Goal: Register for event/course

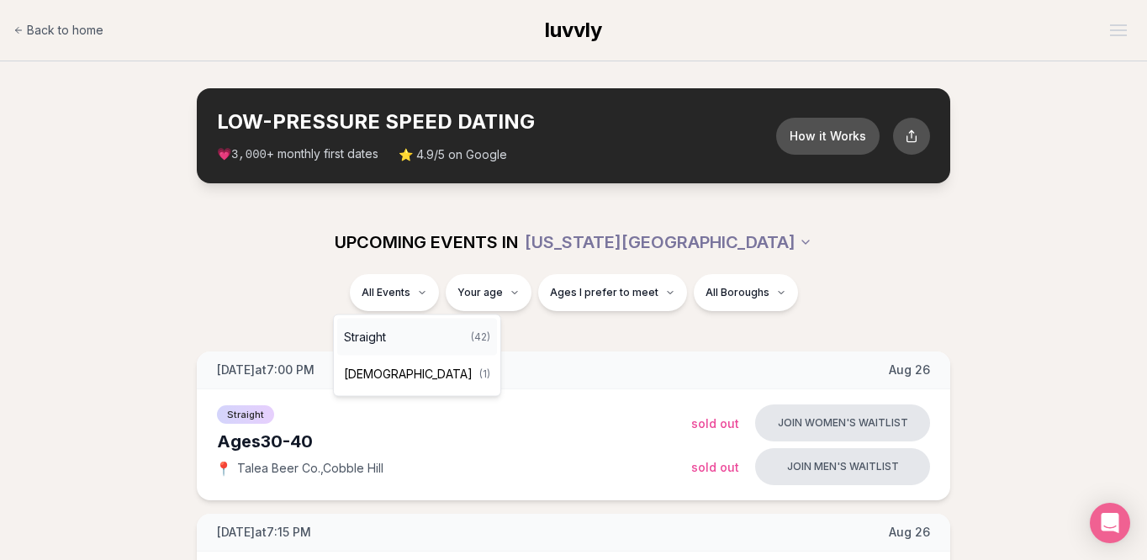
click at [418, 349] on div "Straight ( 42 )" at bounding box center [417, 337] width 160 height 37
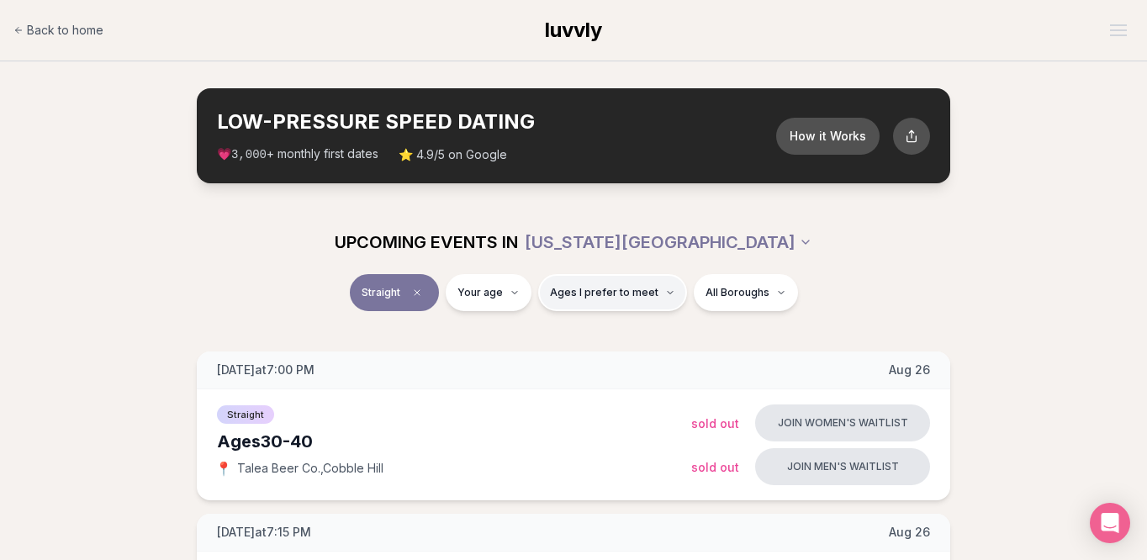
click at [630, 288] on span "Ages I prefer to meet" at bounding box center [604, 292] width 108 height 13
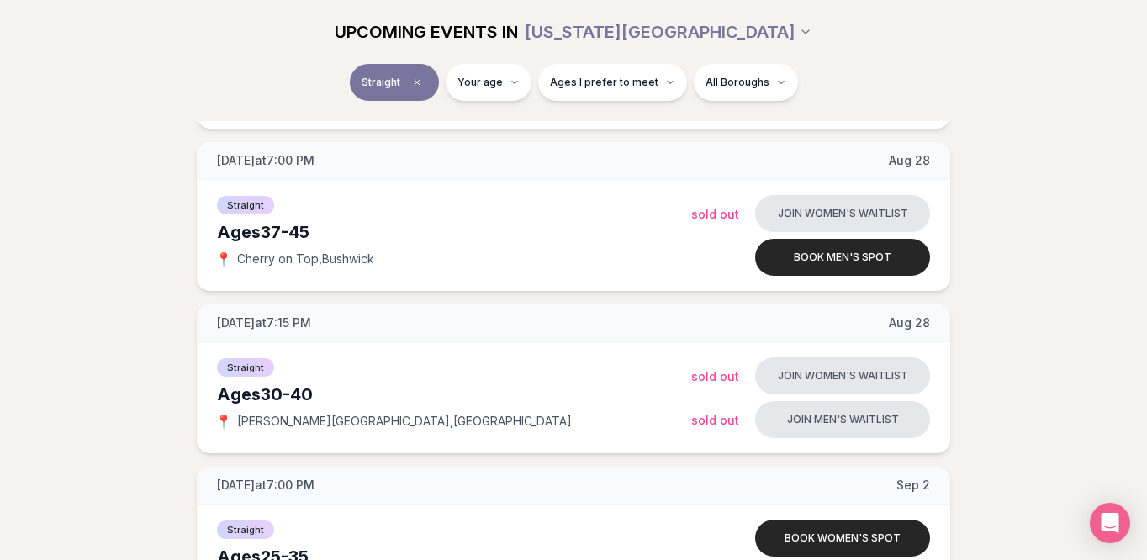
scroll to position [1185, 0]
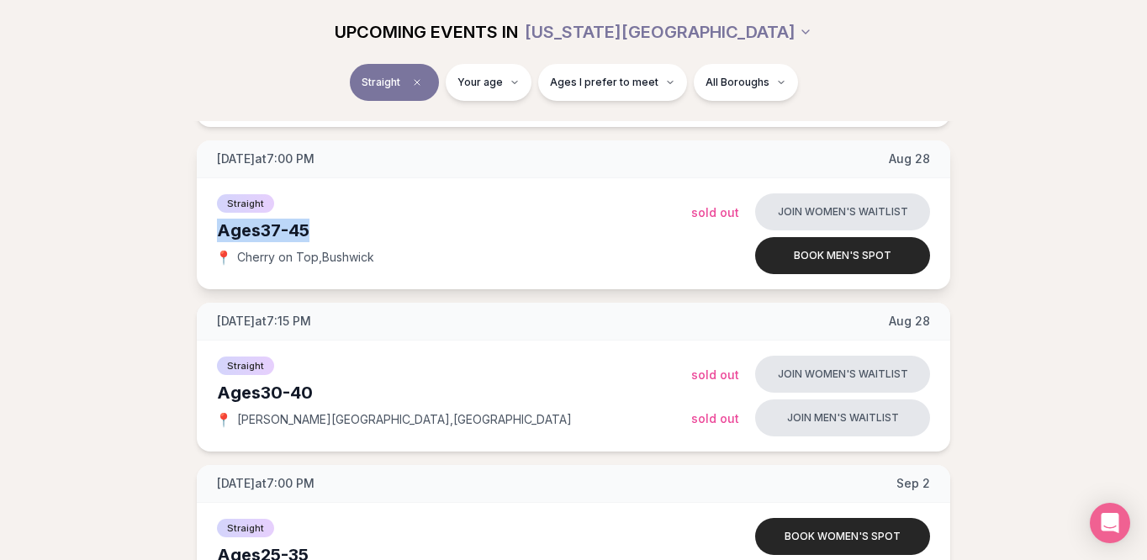
drag, startPoint x: 336, startPoint y: 236, endPoint x: 203, endPoint y: 232, distance: 132.9
click at [203, 232] on div "Straight Ages [DEMOGRAPHIC_DATA] 📍 Cherry on Top , Bushwick Join women's waitli…" at bounding box center [573, 233] width 753 height 111
copy div "Ages [DEMOGRAPHIC_DATA]"
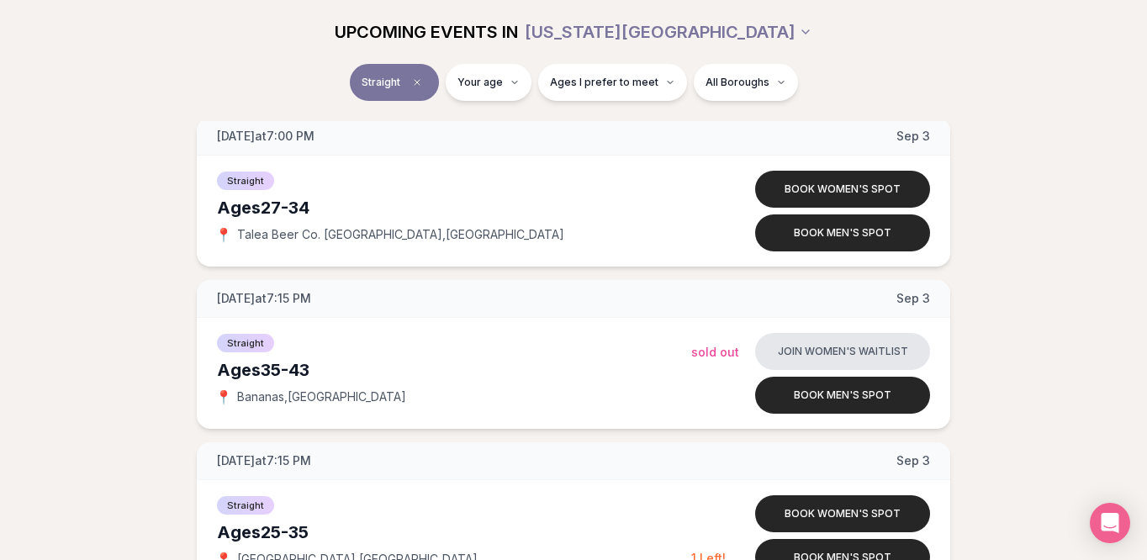
scroll to position [2191, 0]
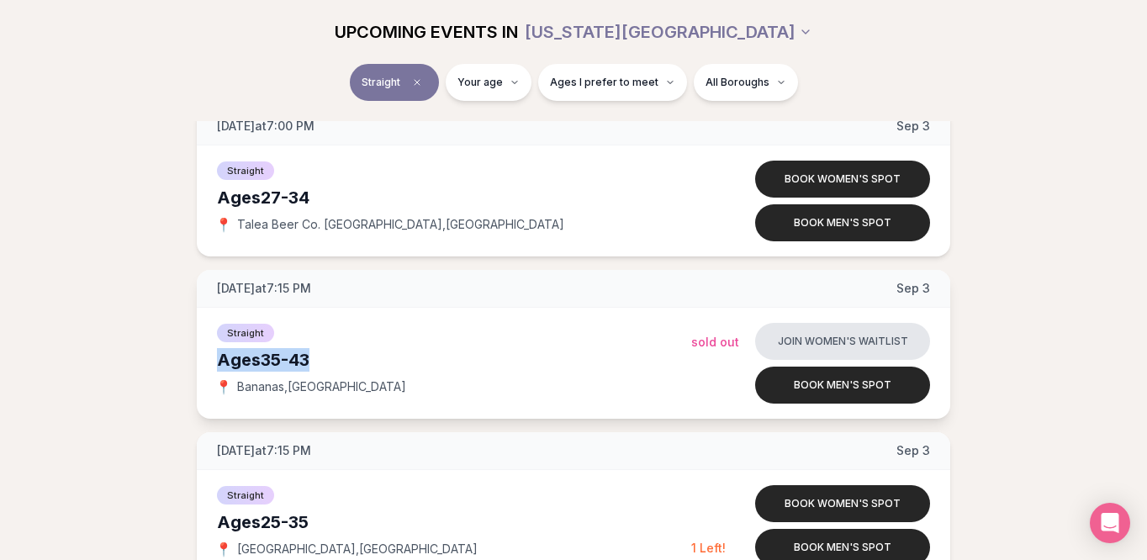
drag, startPoint x: 326, startPoint y: 359, endPoint x: 213, endPoint y: 360, distance: 113.5
click at [213, 360] on div "Straight Ages [DEMOGRAPHIC_DATA] 📍 [GEOGRAPHIC_DATA] , [GEOGRAPHIC_DATA] Join w…" at bounding box center [573, 363] width 753 height 111
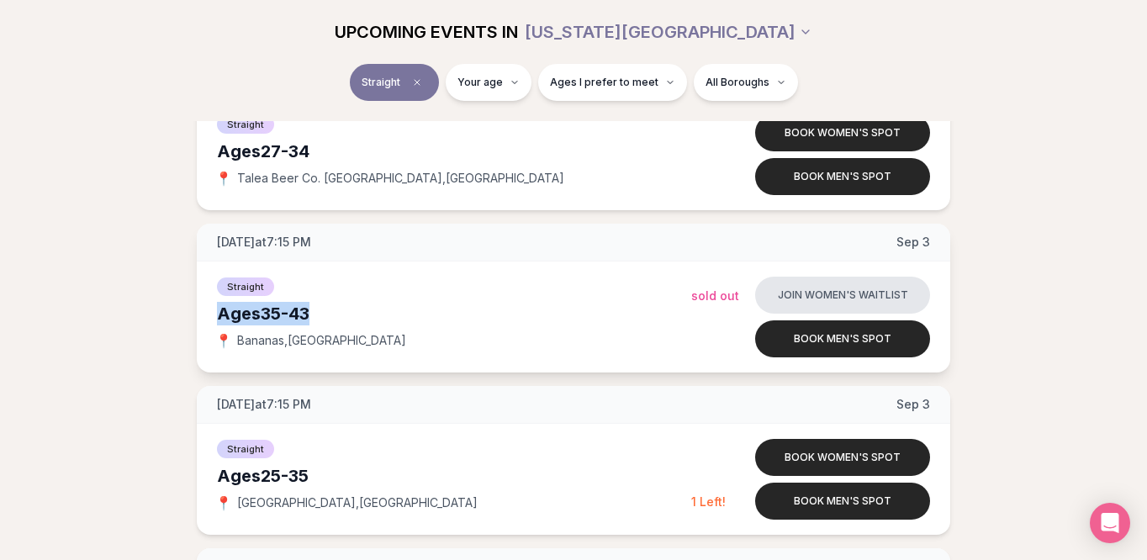
scroll to position [2255, 0]
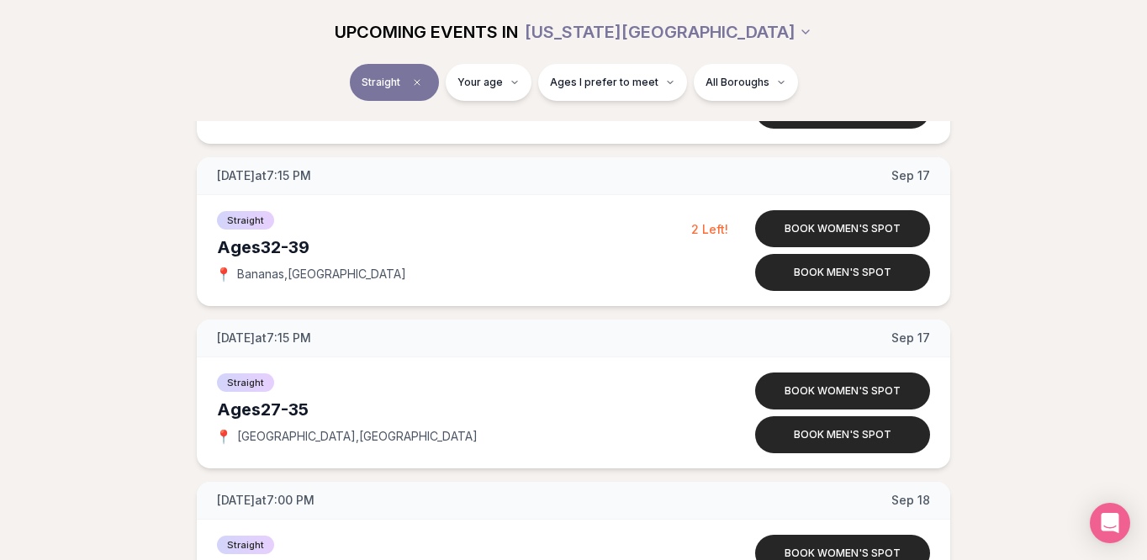
scroll to position [4743, 0]
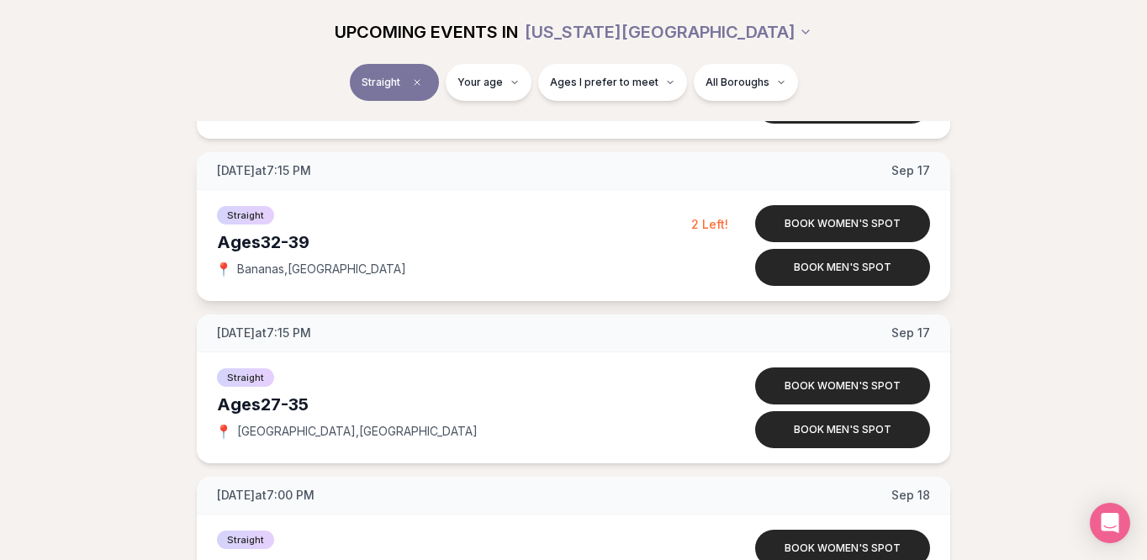
click at [898, 172] on span "[DATE]" at bounding box center [910, 170] width 39 height 17
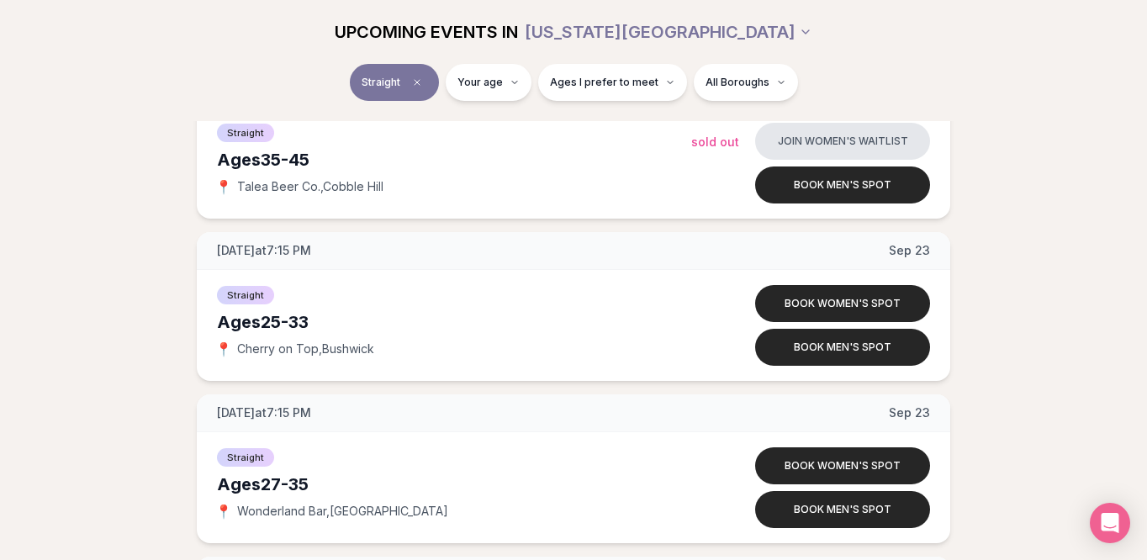
scroll to position [5314, 0]
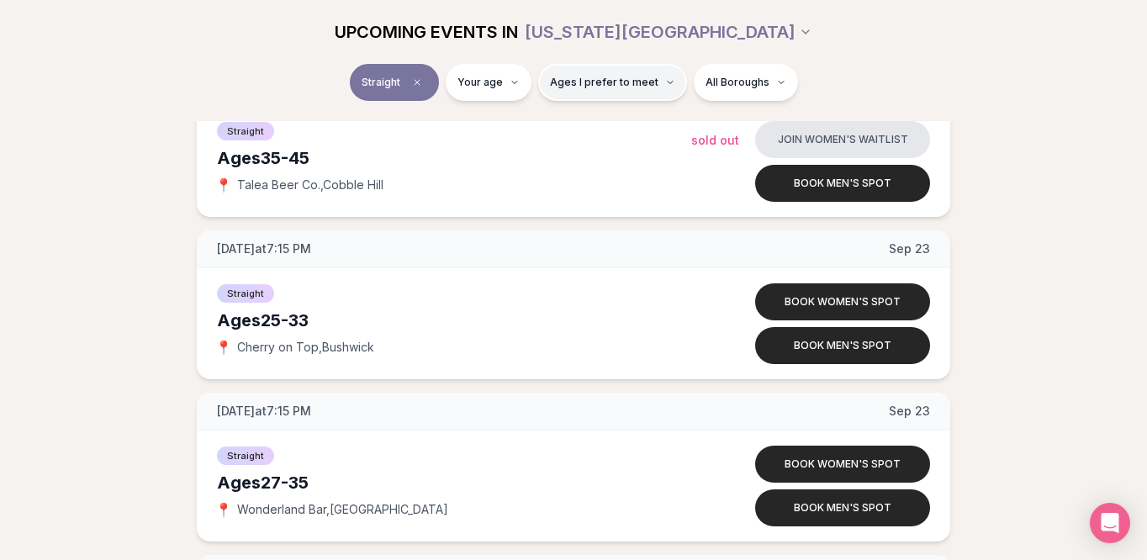
click at [599, 89] on button "Ages I prefer to meet" at bounding box center [612, 82] width 149 height 37
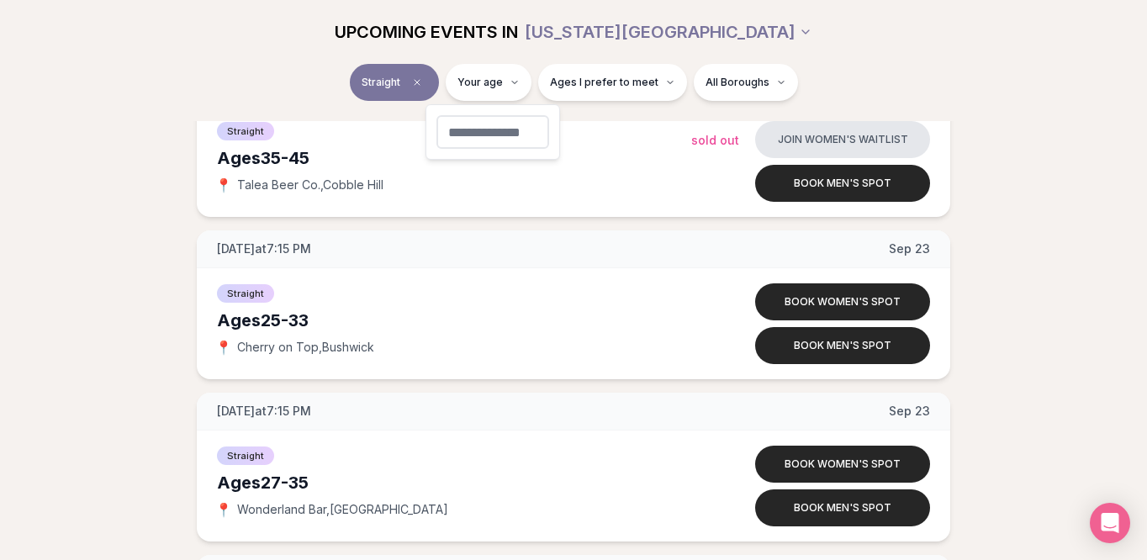
type input "**"
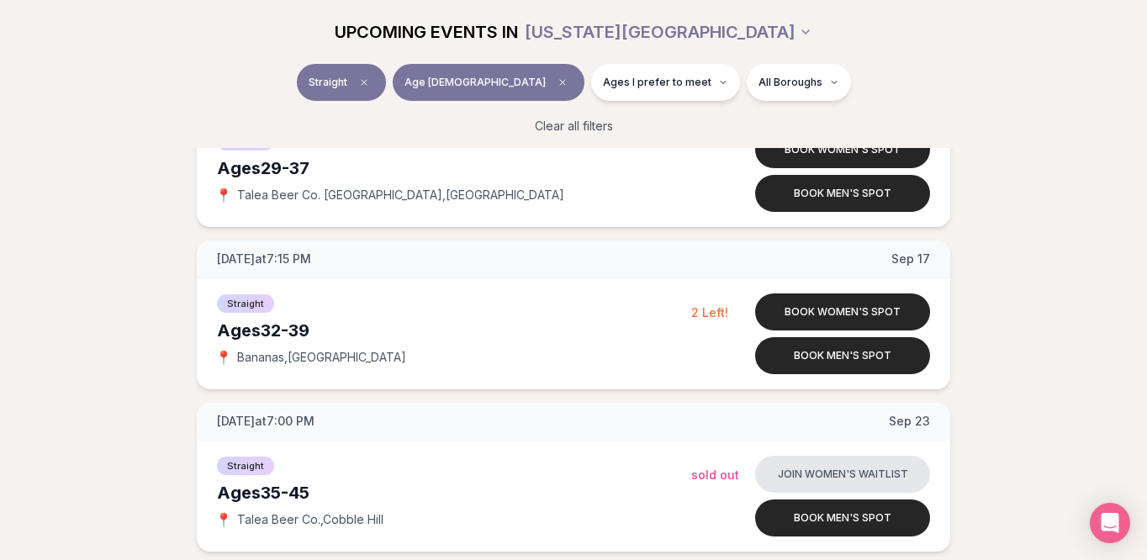
scroll to position [1925, 0]
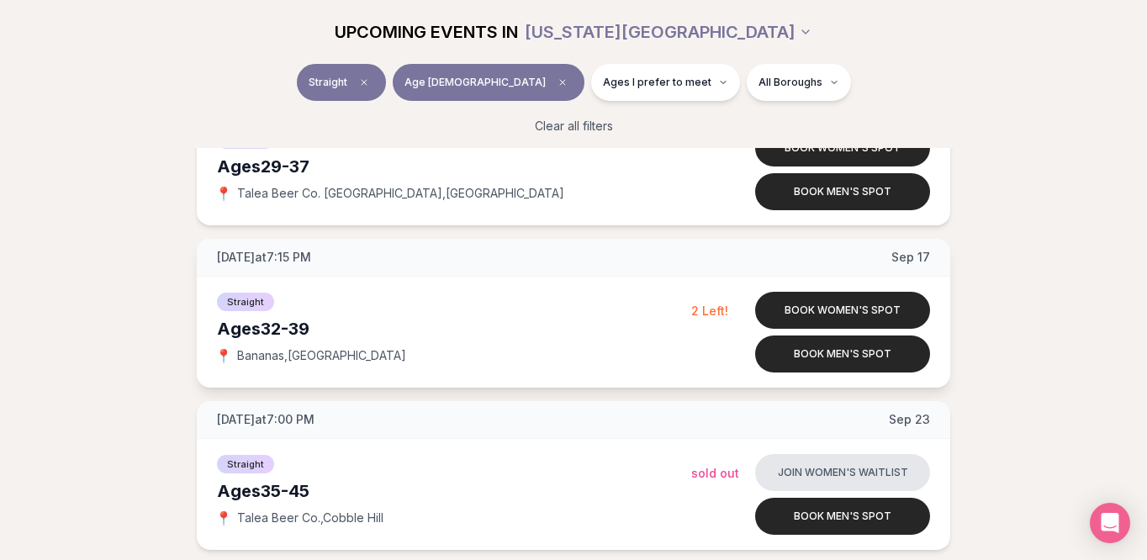
click at [336, 246] on div "[DATE] at 7:15 PM [DATE]" at bounding box center [573, 258] width 753 height 38
drag, startPoint x: 346, startPoint y: 327, endPoint x: 195, endPoint y: 325, distance: 150.5
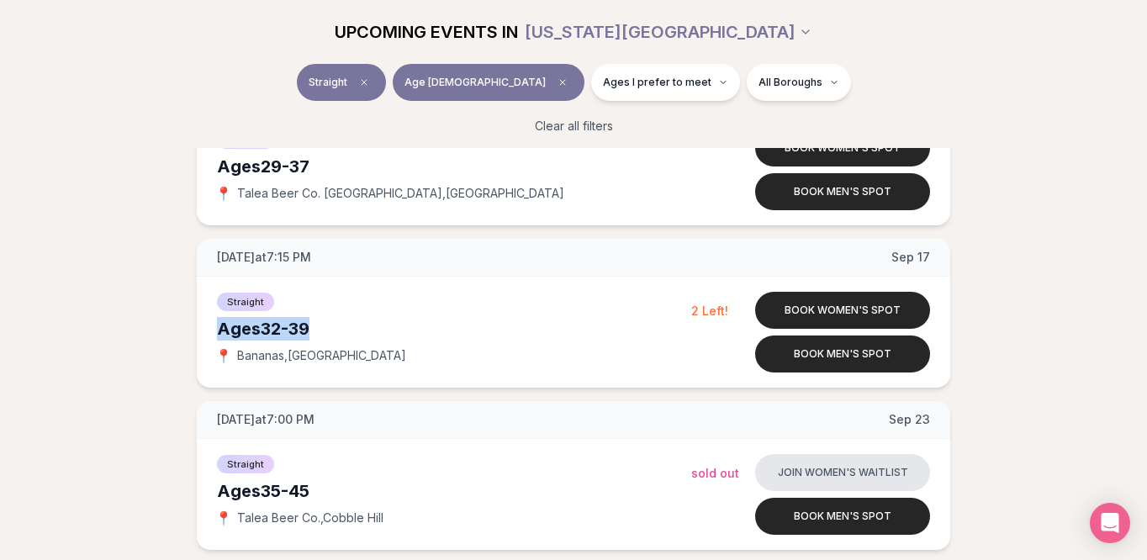
copy div "Ages [DEMOGRAPHIC_DATA]"
click at [337, 359] on span "[GEOGRAPHIC_DATA] , [GEOGRAPHIC_DATA]" at bounding box center [321, 355] width 169 height 17
copy span "[GEOGRAPHIC_DATA] , [GEOGRAPHIC_DATA]"
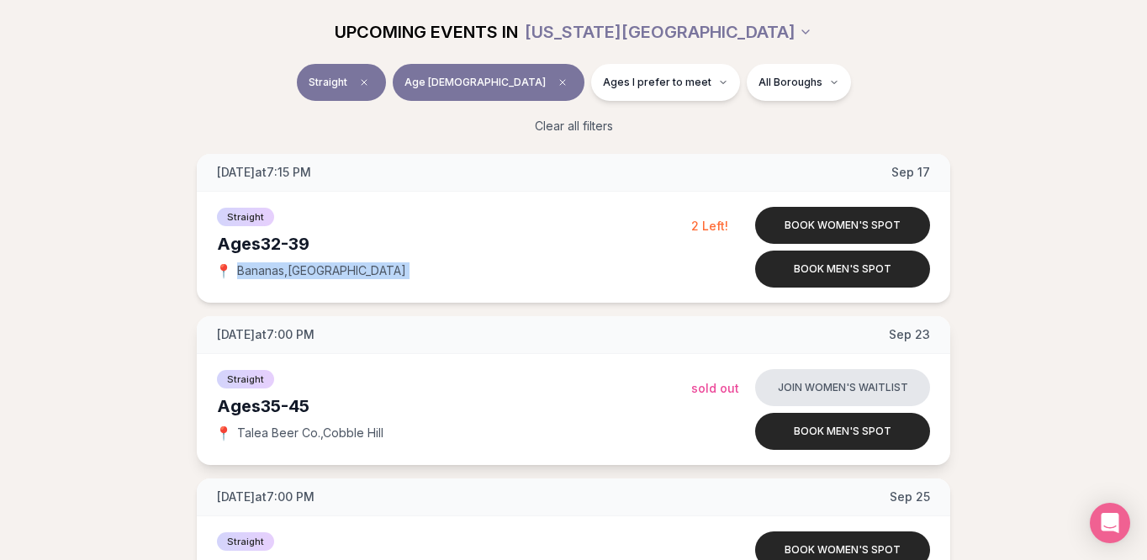
scroll to position [2008, 0]
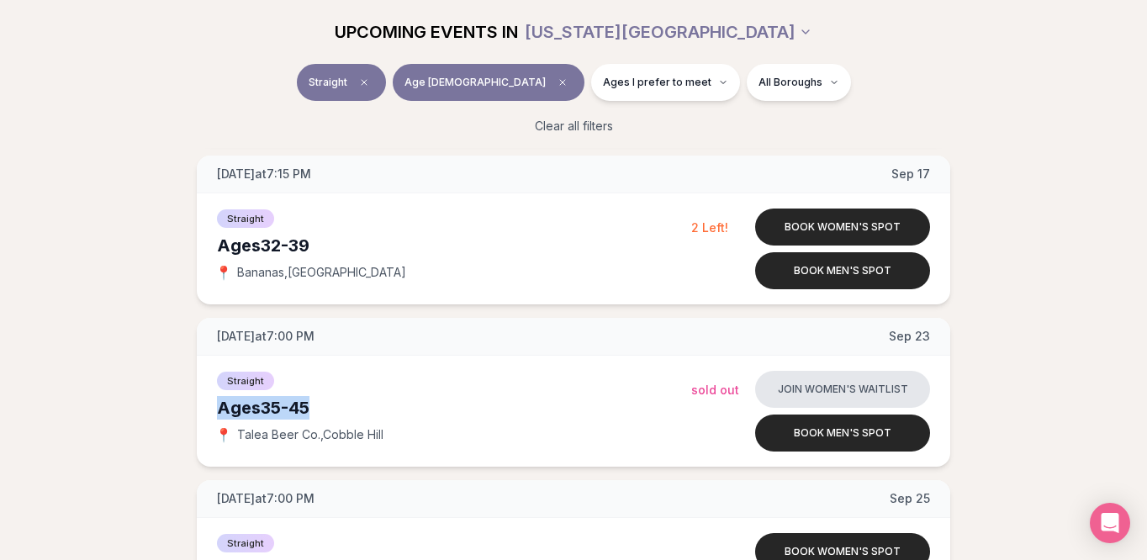
drag, startPoint x: 325, startPoint y: 416, endPoint x: 188, endPoint y: 411, distance: 138.0
copy div "Ages [DEMOGRAPHIC_DATA]"
drag, startPoint x: 391, startPoint y: 432, endPoint x: 226, endPoint y: 434, distance: 164.8
click at [226, 434] on div "📍 Talea Beer Co. , [GEOGRAPHIC_DATA]" at bounding box center [454, 434] width 474 height 17
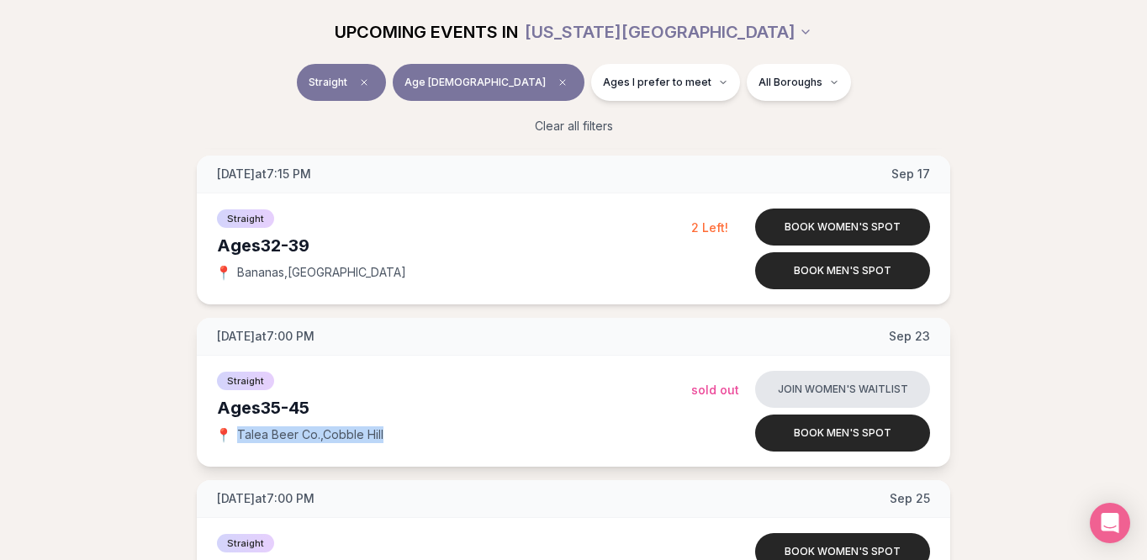
copy div "📍 Talea Beer Co. , [GEOGRAPHIC_DATA]"
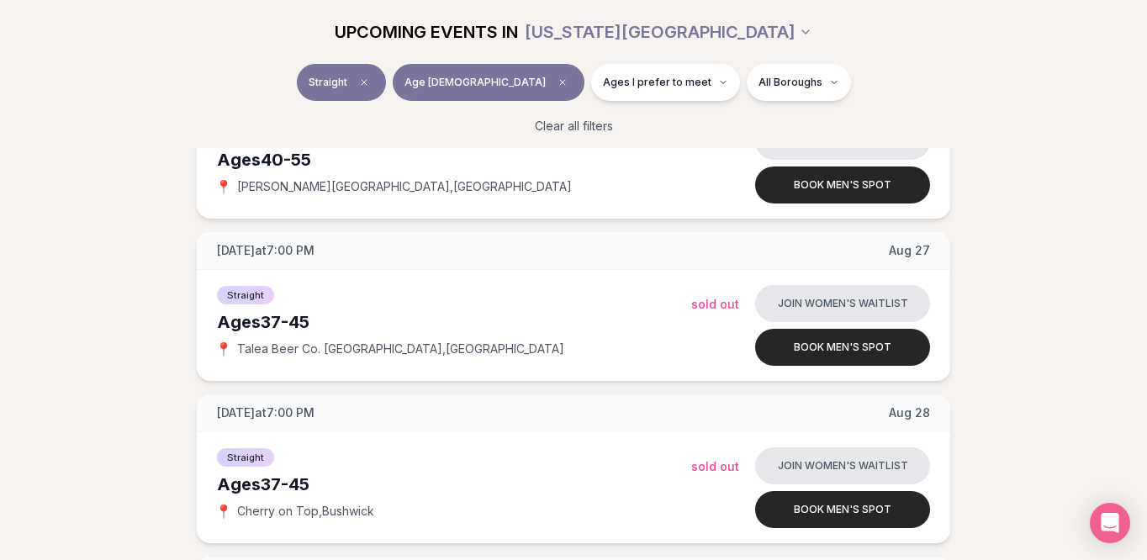
scroll to position [470, 0]
